Goal: Navigation & Orientation: Find specific page/section

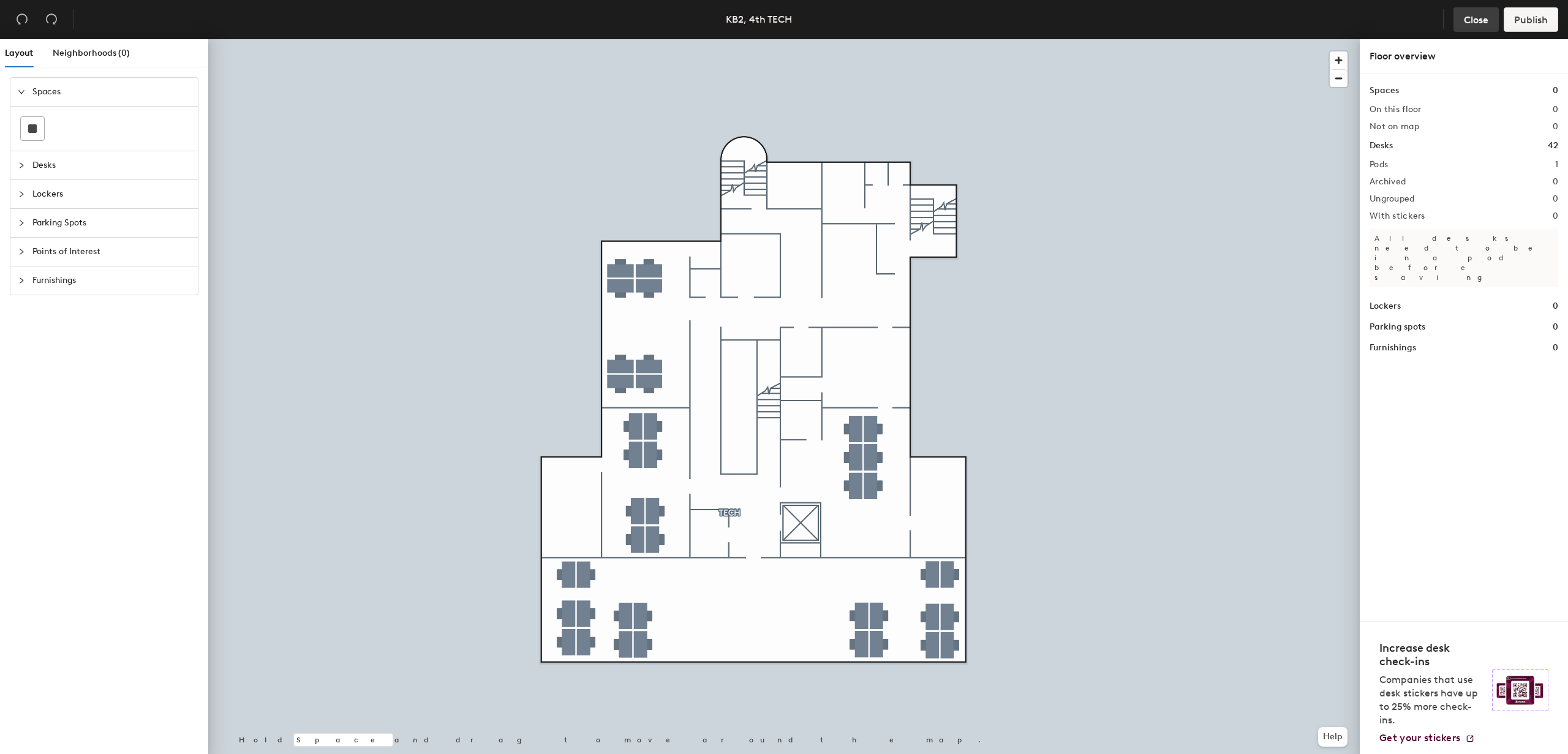
click at [1471, 22] on span "Close" at bounding box center [1475, 19] width 25 height 12
click at [1470, 25] on button "Close" at bounding box center [1476, 19] width 45 height 25
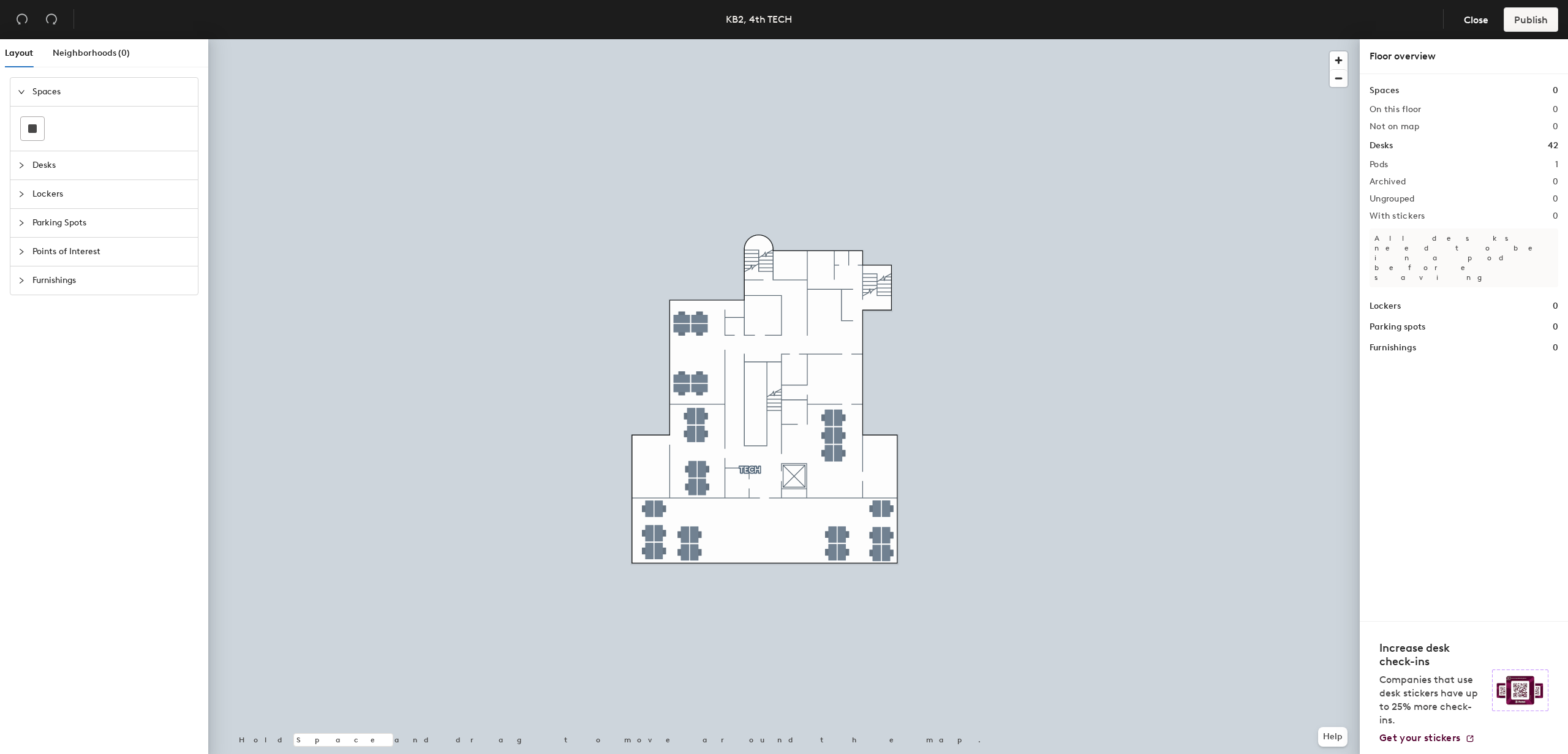
click at [35, 167] on span "Desks" at bounding box center [112, 165] width 158 height 28
